Goal: Transaction & Acquisition: Purchase product/service

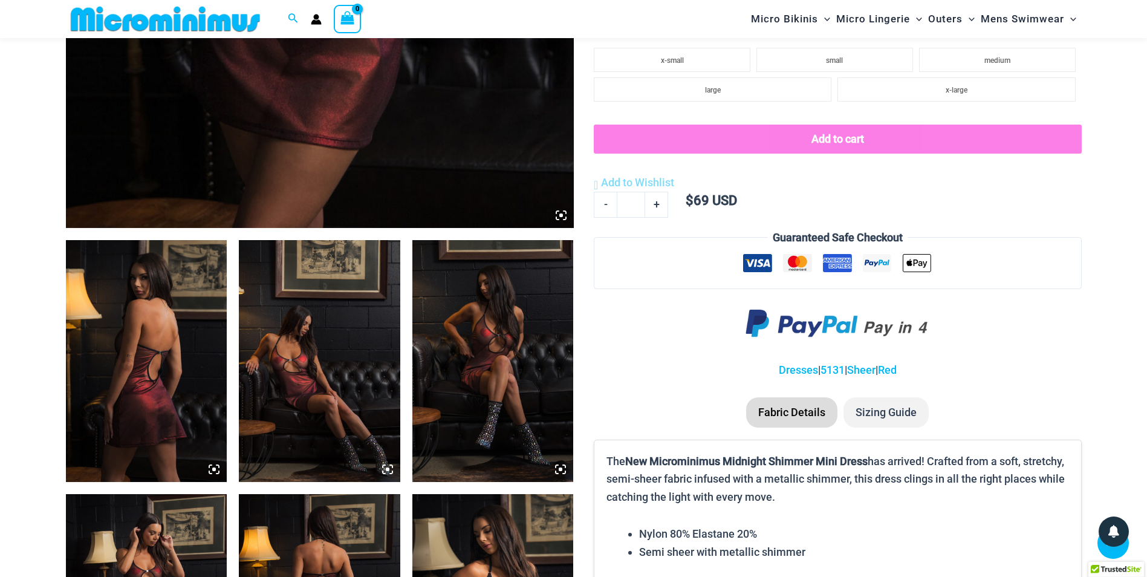
scroll to position [835, 0]
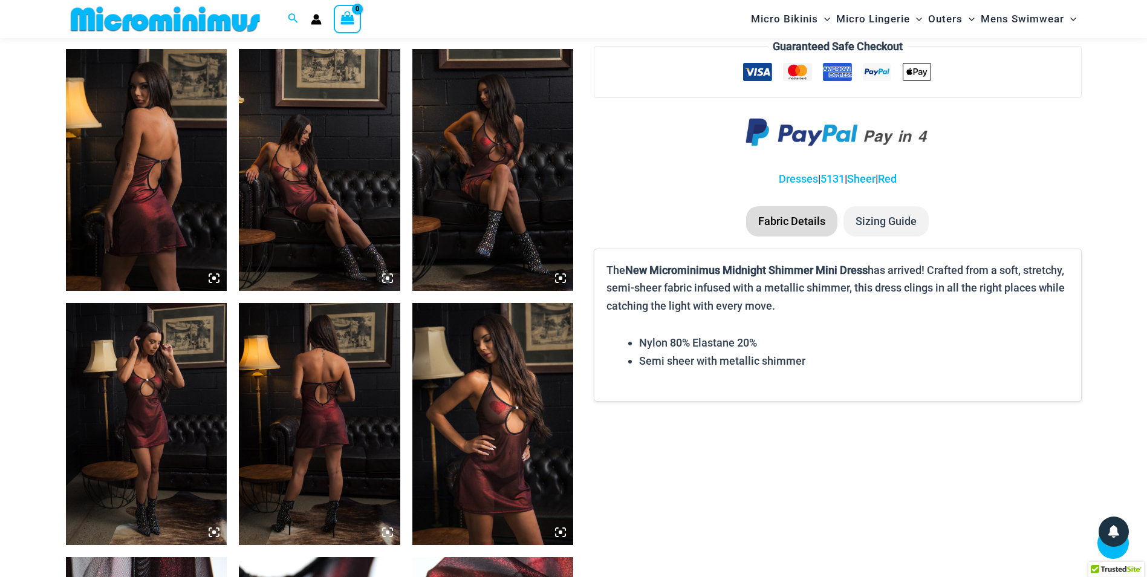
click at [324, 150] on img at bounding box center [319, 170] width 161 height 242
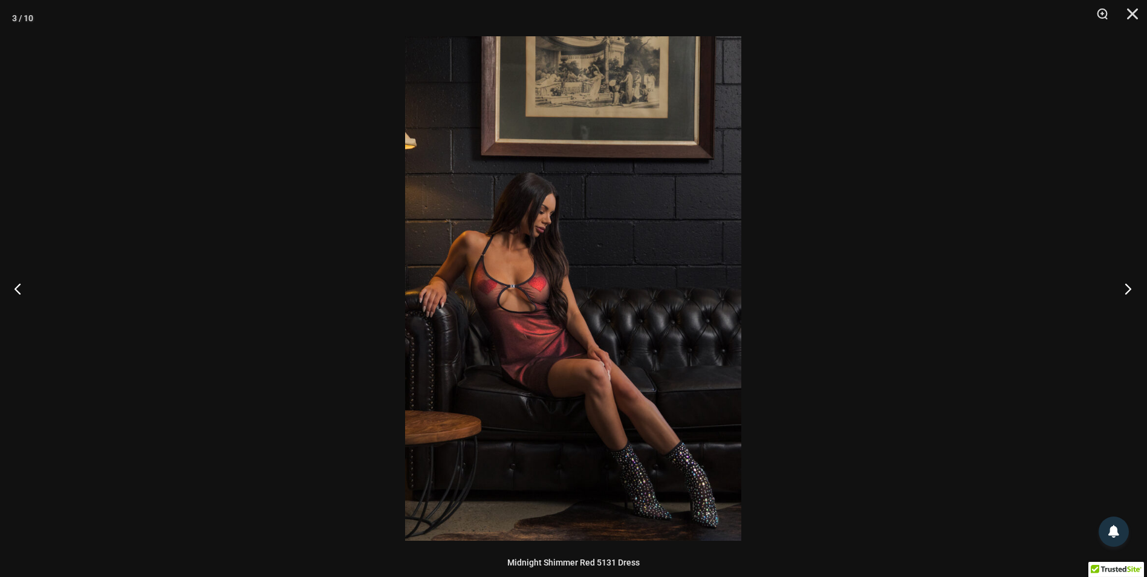
click at [1120, 290] on button "Next" at bounding box center [1124, 288] width 45 height 60
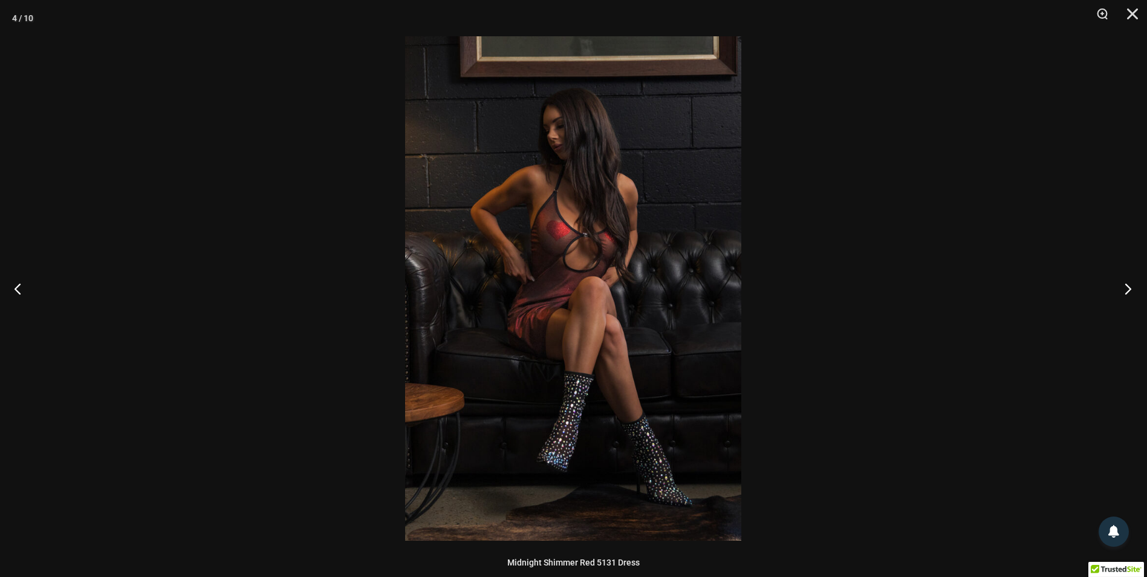
click at [1120, 290] on button "Next" at bounding box center [1124, 288] width 45 height 60
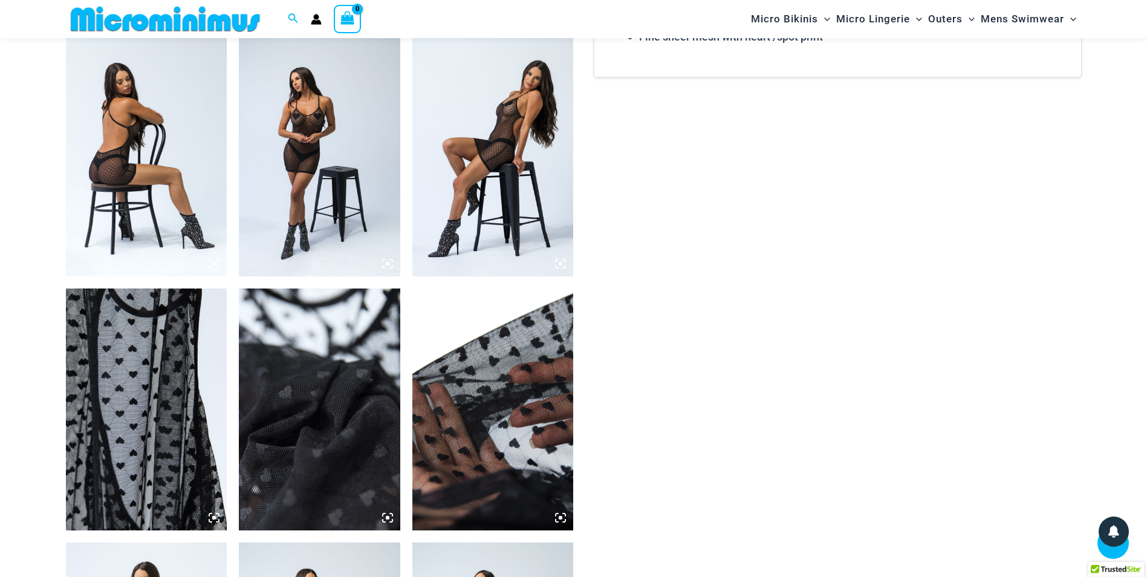
scroll to position [1077, 0]
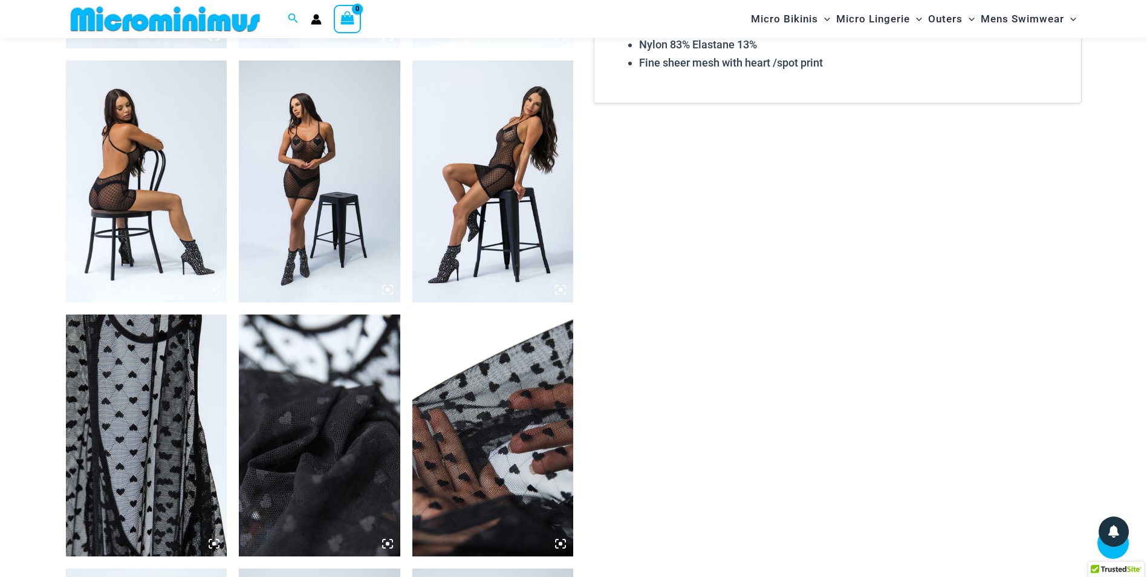
click at [350, 178] on img at bounding box center [319, 181] width 161 height 242
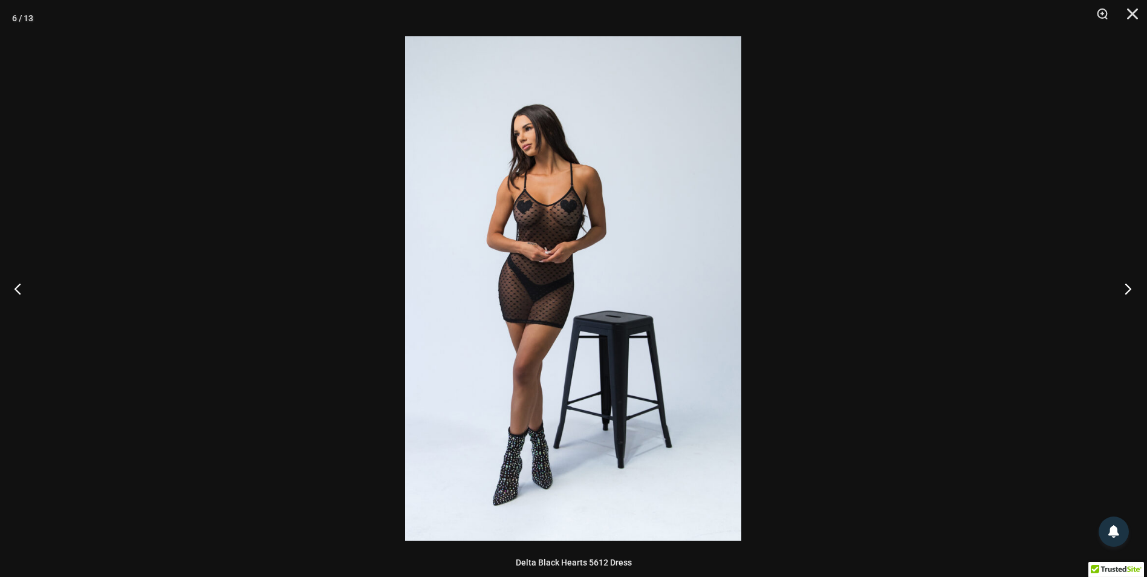
click at [1117, 293] on button "Next" at bounding box center [1124, 288] width 45 height 60
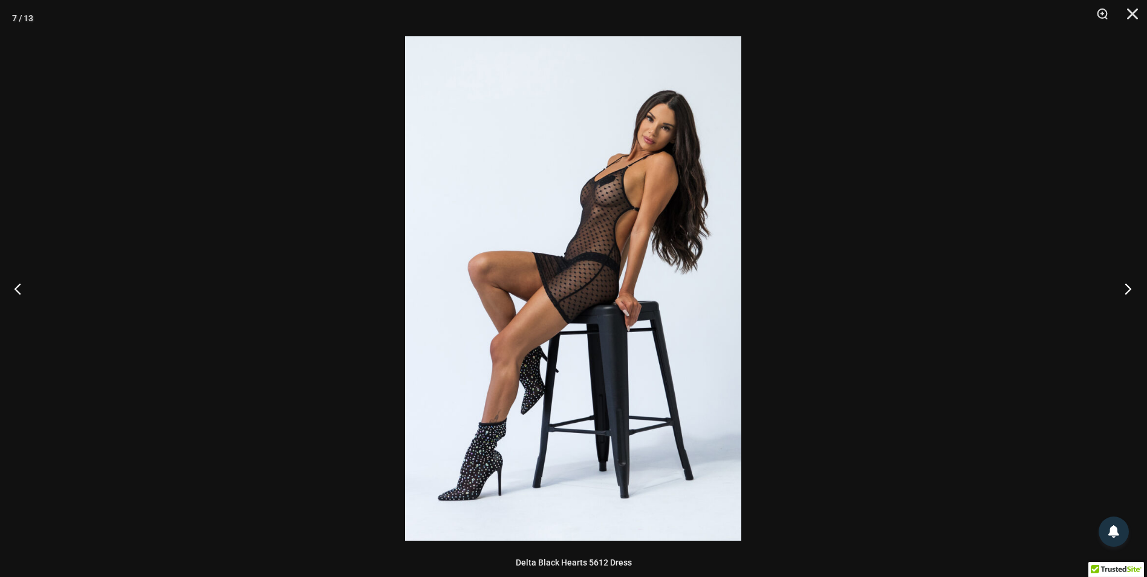
click at [1117, 293] on button "Next" at bounding box center [1124, 288] width 45 height 60
